Goal: Find specific page/section: Find specific page/section

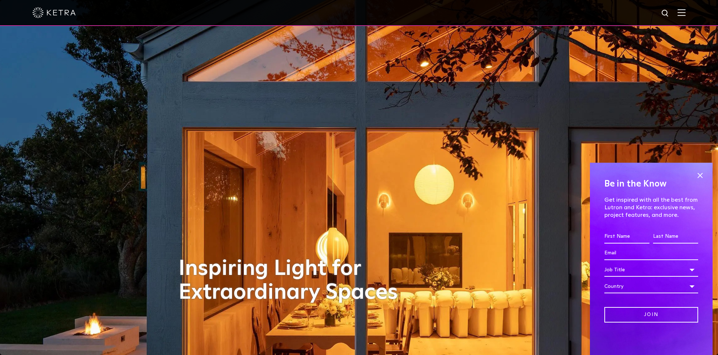
click at [670, 13] on img at bounding box center [665, 13] width 9 height 9
click at [606, 18] on input "text" at bounding box center [596, 13] width 92 height 16
click at [575, 13] on input "text" at bounding box center [596, 13] width 92 height 16
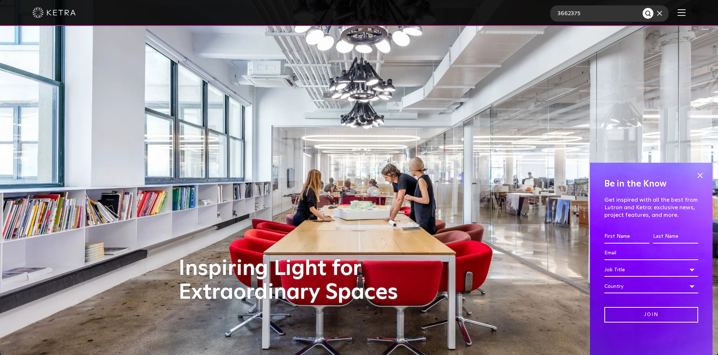
type input "3662375"
click at [643, 8] on button "Search" at bounding box center [648, 13] width 11 height 11
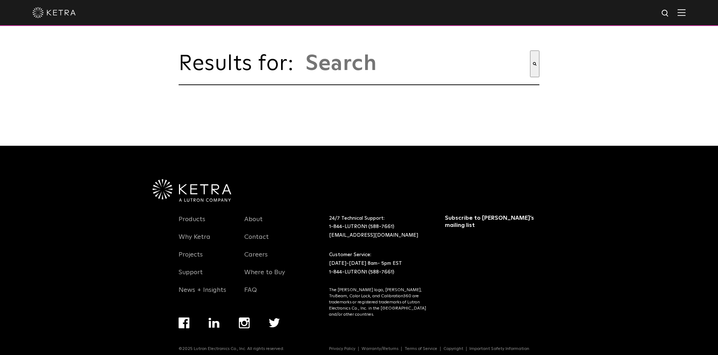
type input "3662375"
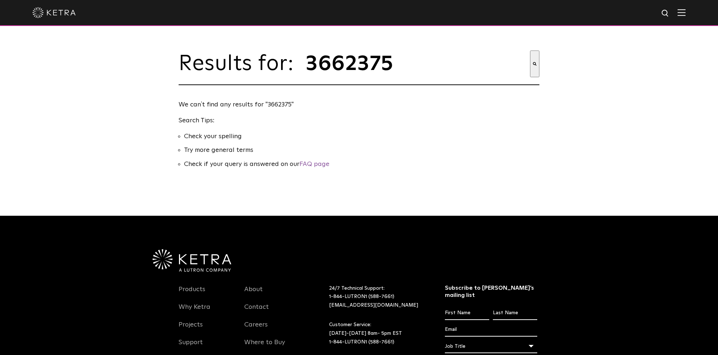
drag, startPoint x: 523, startPoint y: 67, endPoint x: 3, endPoint y: 172, distance: 531.0
click at [521, 67] on input "3662375" at bounding box center [417, 64] width 225 height 27
type input "AL-111"
click at [530, 51] on button "Search" at bounding box center [534, 64] width 9 height 27
drag, startPoint x: 355, startPoint y: 75, endPoint x: 310, endPoint y: 72, distance: 45.2
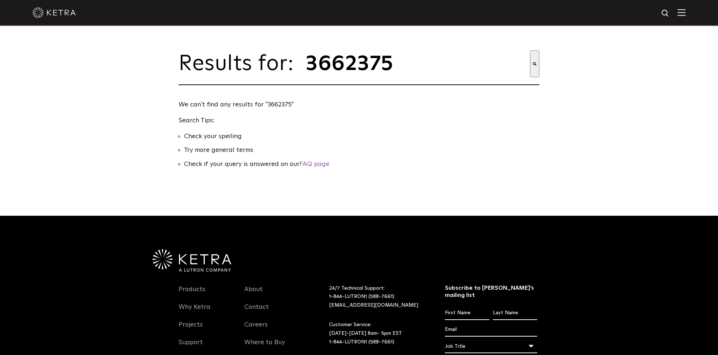
click at [310, 72] on input "3662375" at bounding box center [417, 64] width 225 height 27
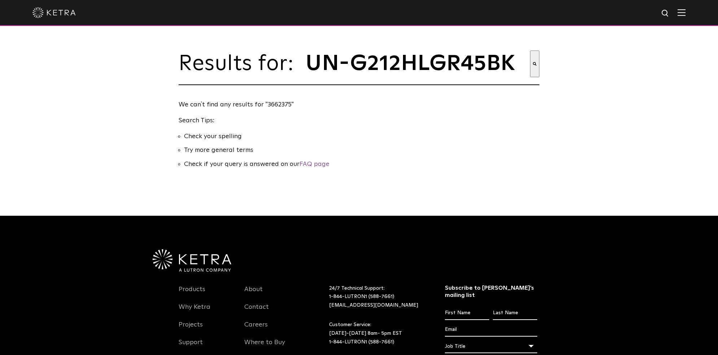
type input "UN-G212HLGR45BK"
click at [530, 51] on button "Search" at bounding box center [534, 64] width 9 height 27
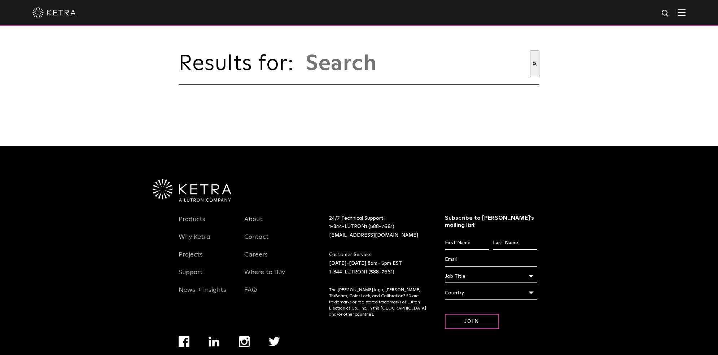
click at [342, 58] on input "This is a search field with an auto-suggest feature attached." at bounding box center [417, 64] width 225 height 27
